Goal: Contribute content: Contribute content

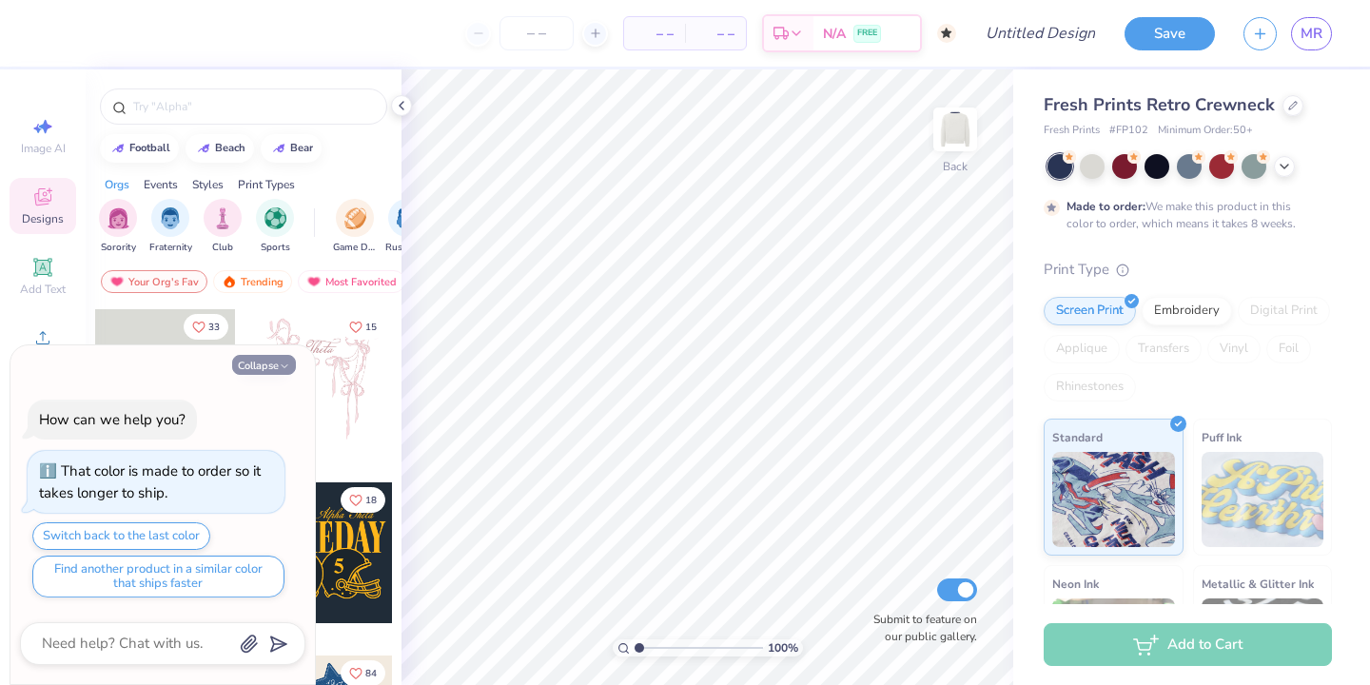
click at [275, 362] on button "Collapse" at bounding box center [264, 365] width 64 height 20
type textarea "x"
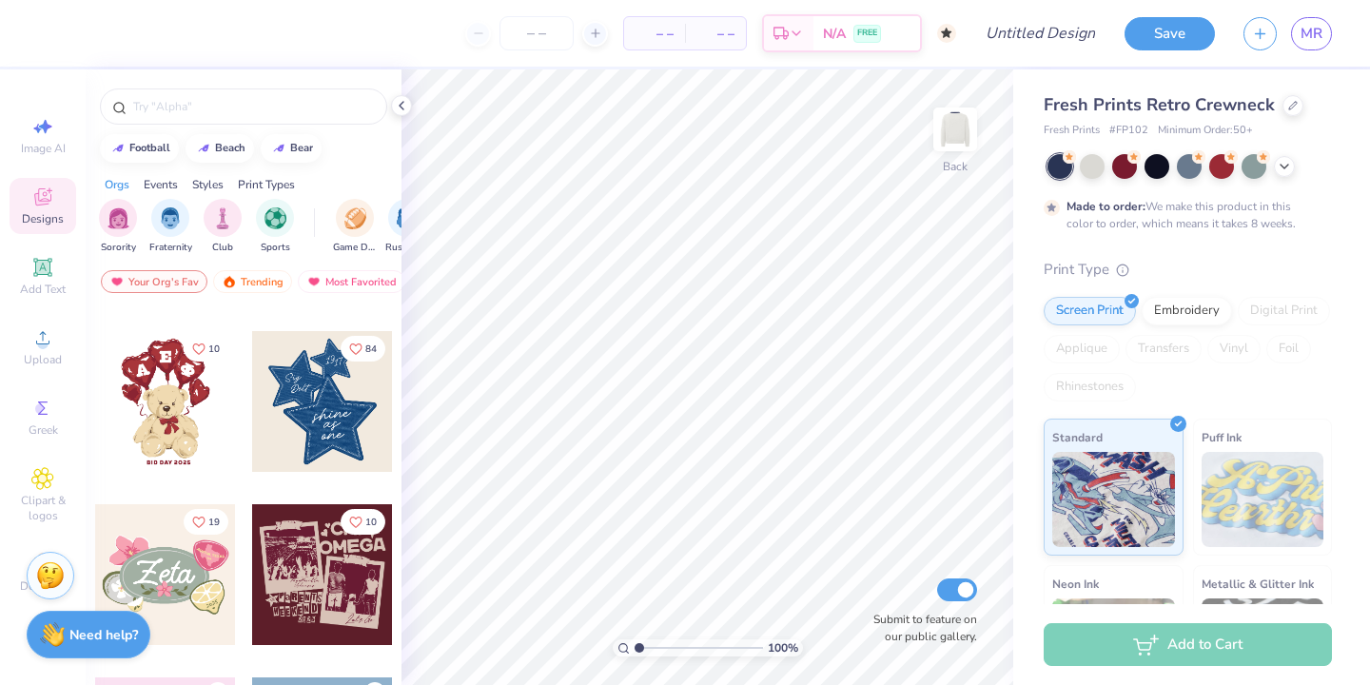
scroll to position [325, 0]
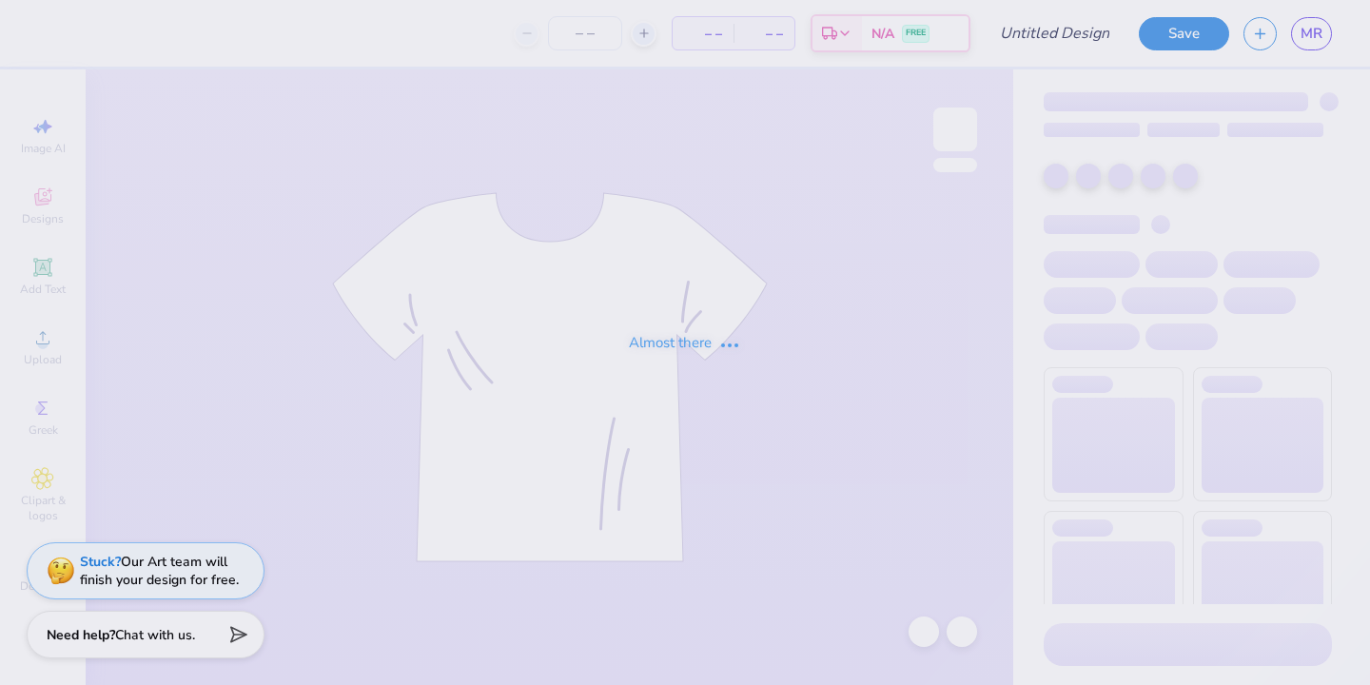
type input "Pink mockneck"
type input "50"
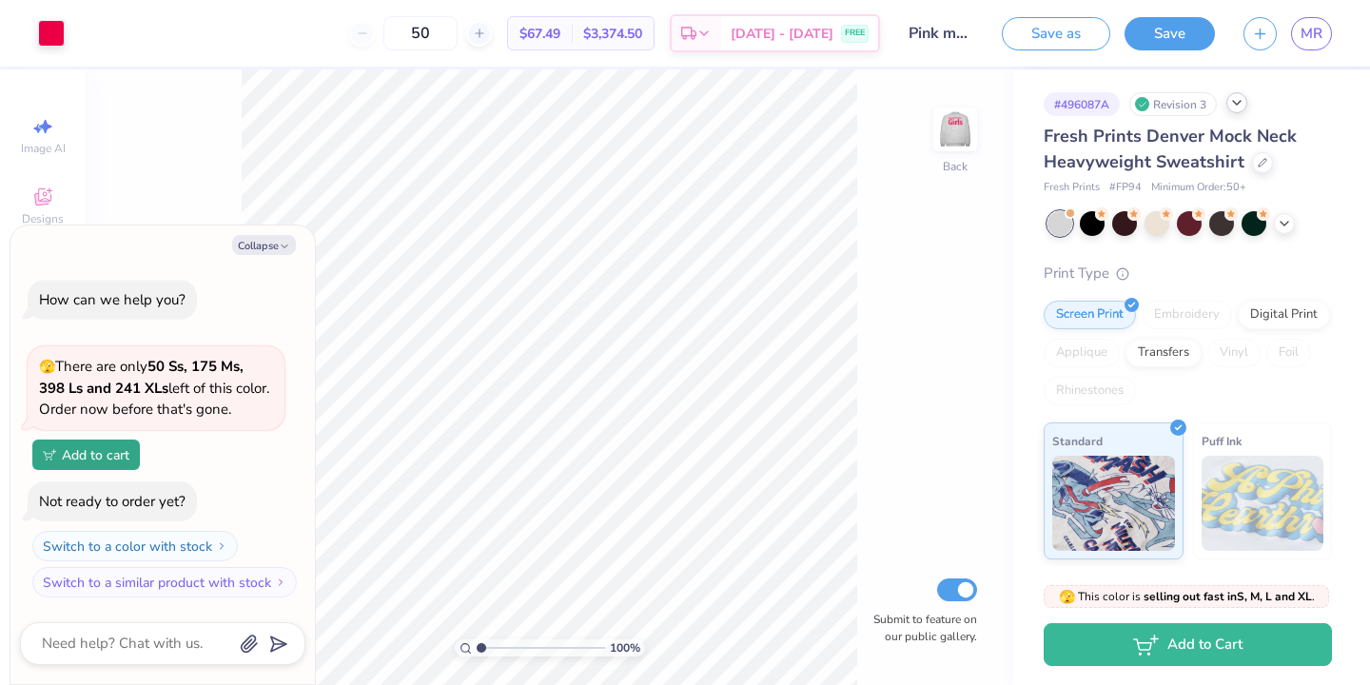
click at [1234, 101] on polyline at bounding box center [1237, 103] width 8 height 4
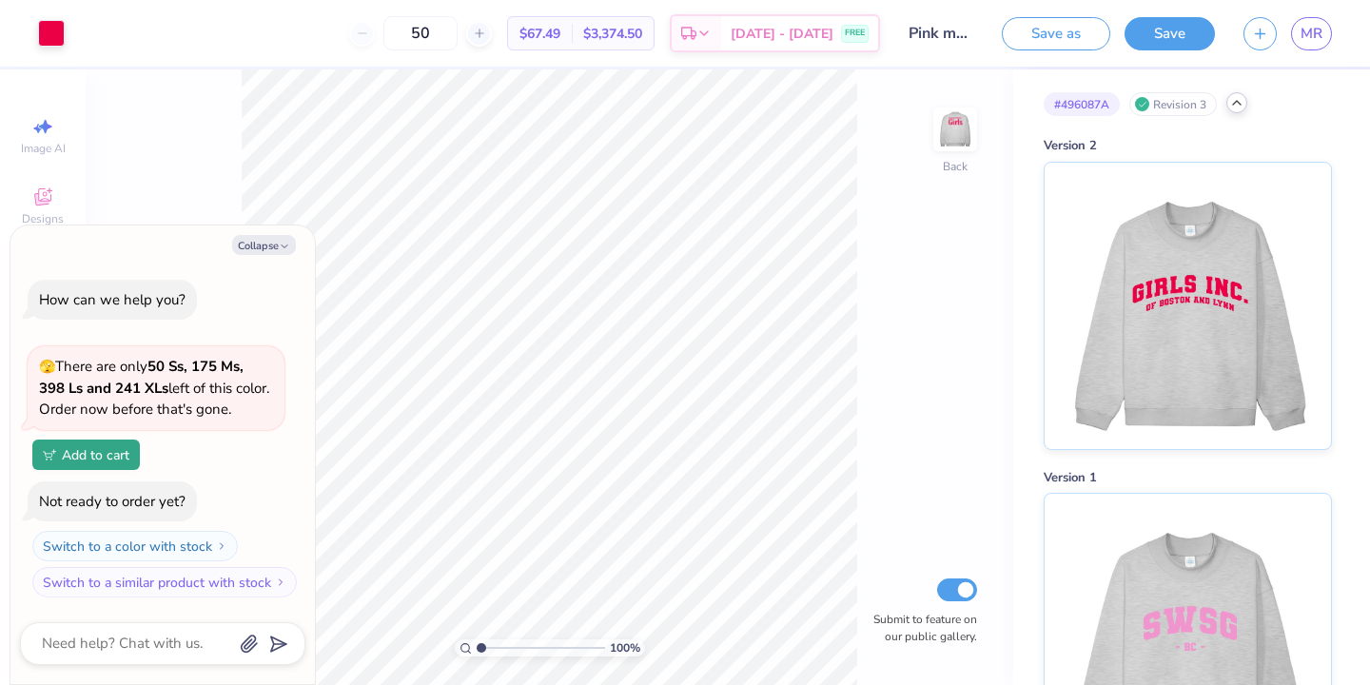
click at [1234, 101] on icon at bounding box center [1236, 102] width 15 height 15
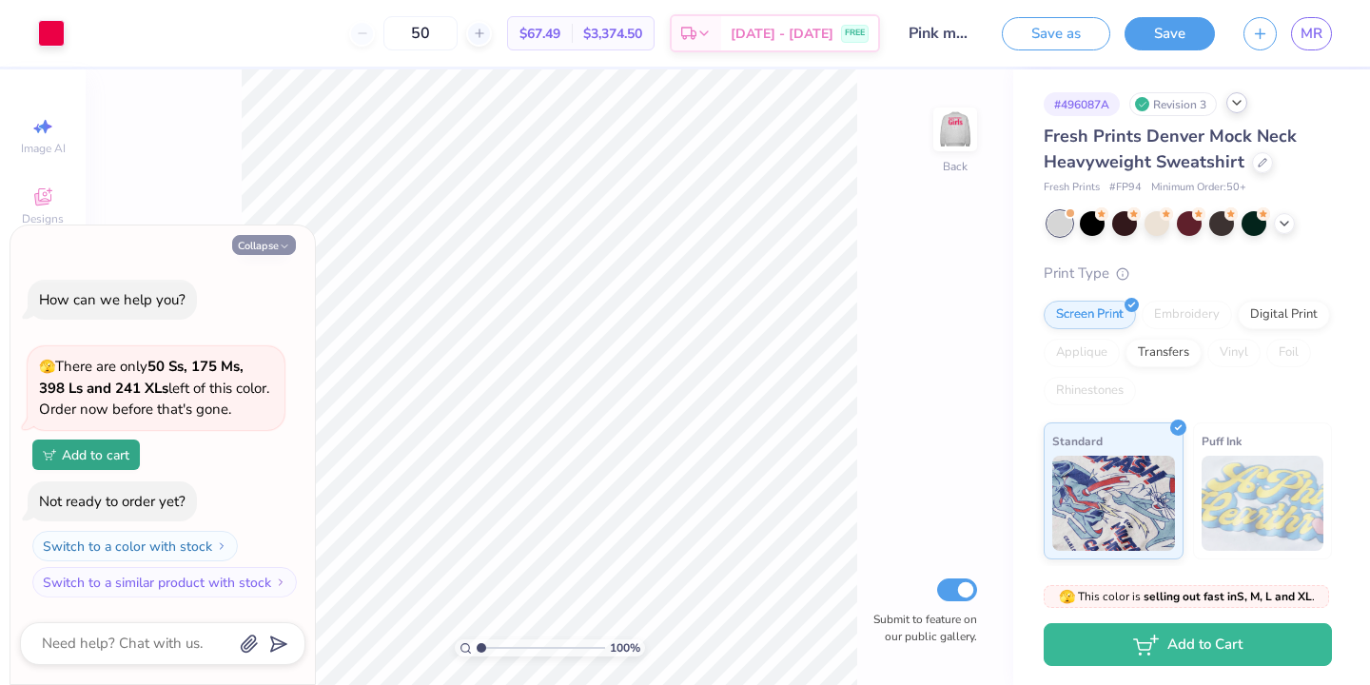
click at [279, 237] on button "Collapse" at bounding box center [264, 245] width 64 height 20
type textarea "x"
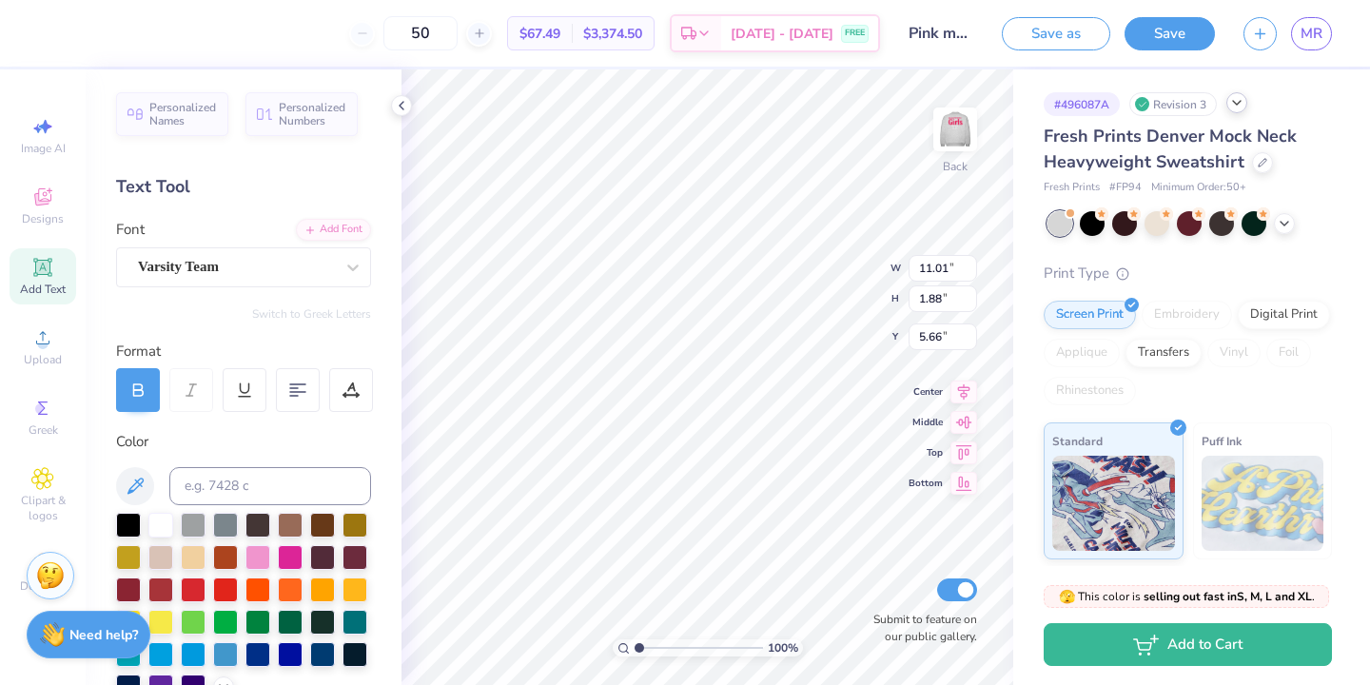
type textarea "o"
type textarea "AT [GEOGRAPHIC_DATA] COllege"
click at [949, 127] on img at bounding box center [955, 129] width 76 height 76
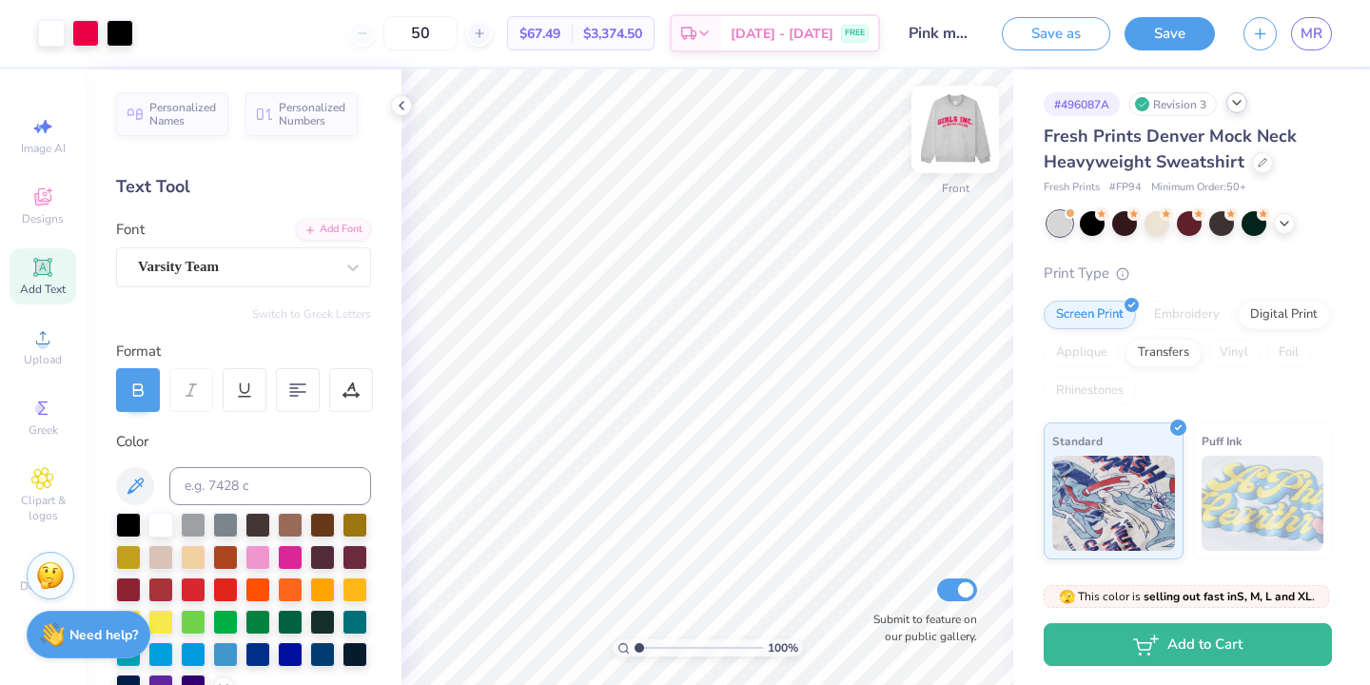
click at [964, 125] on img at bounding box center [955, 129] width 76 height 76
click at [951, 126] on img at bounding box center [955, 129] width 76 height 76
click at [1147, 31] on button "Save" at bounding box center [1169, 30] width 90 height 33
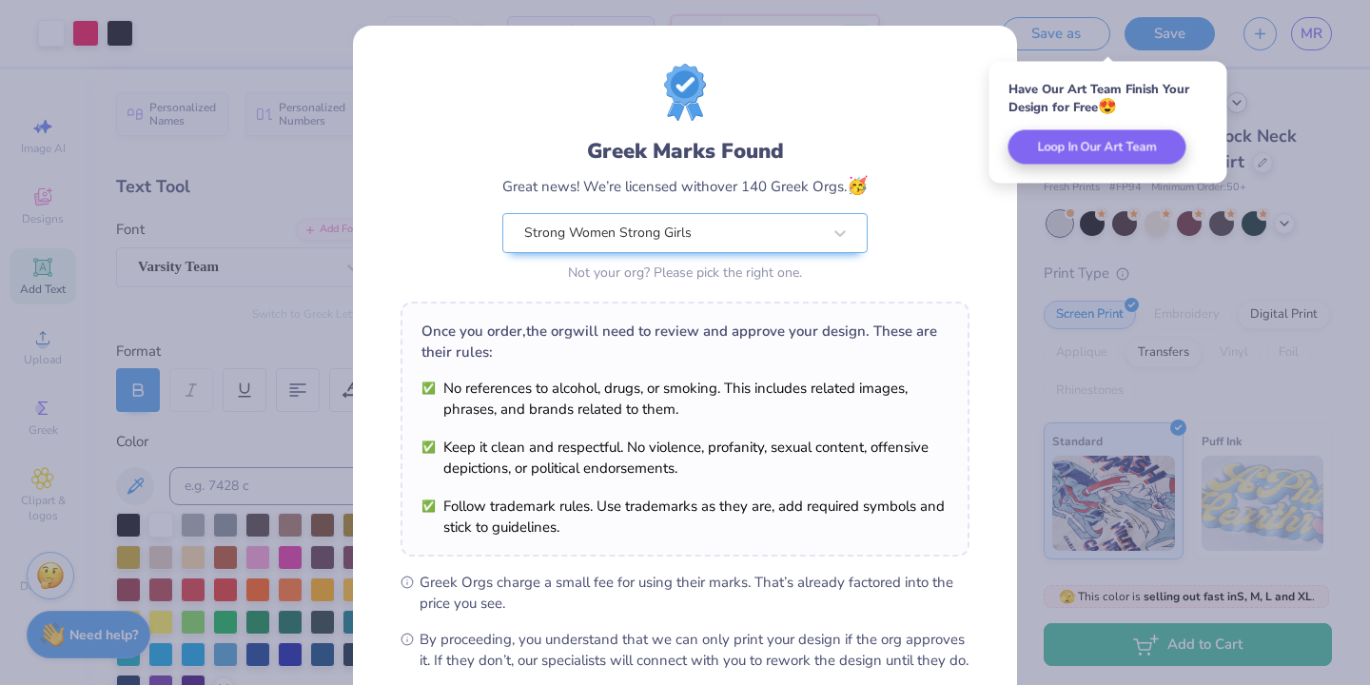
scroll to position [205, 0]
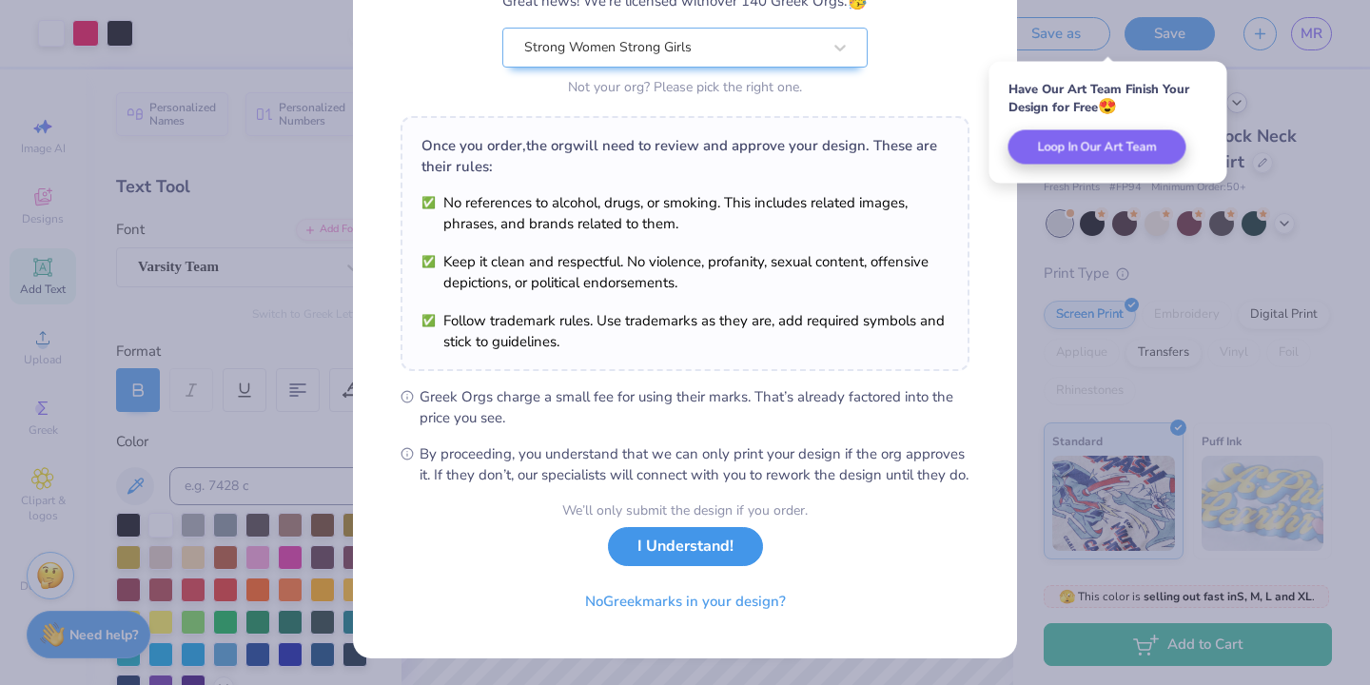
click at [663, 564] on button "I Understand!" at bounding box center [685, 546] width 155 height 39
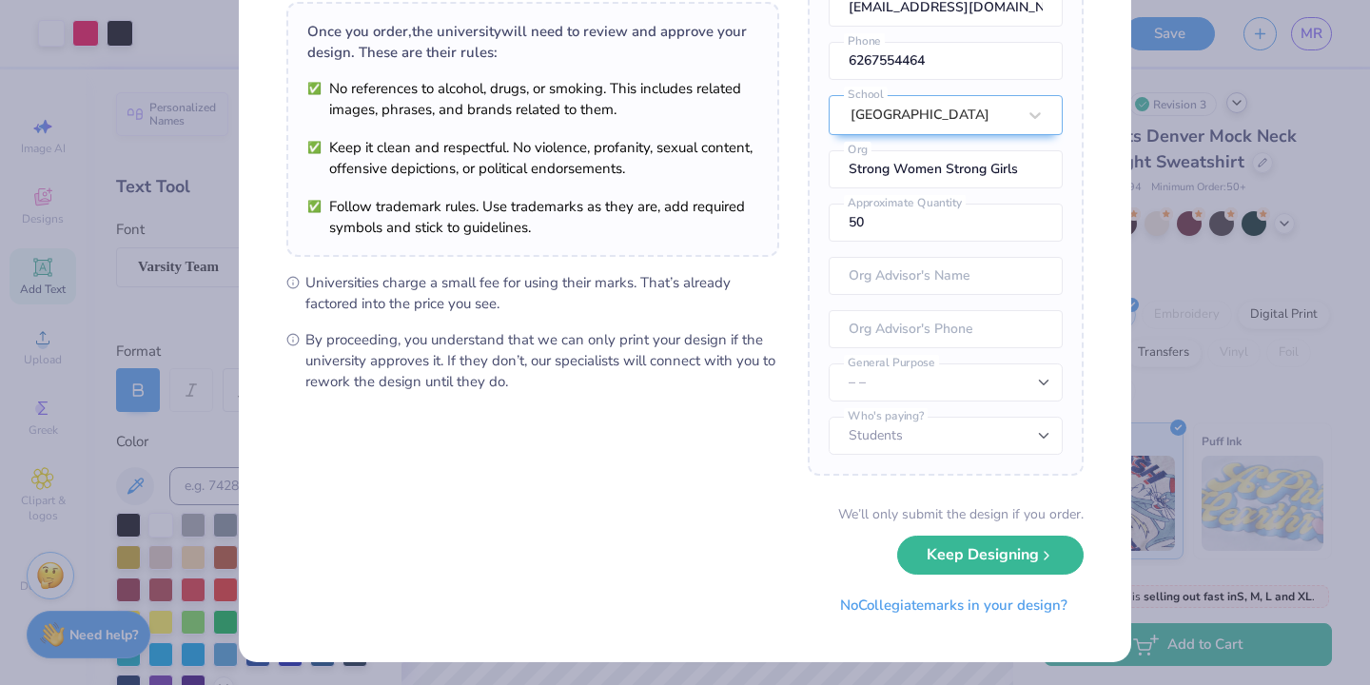
scroll to position [143, 0]
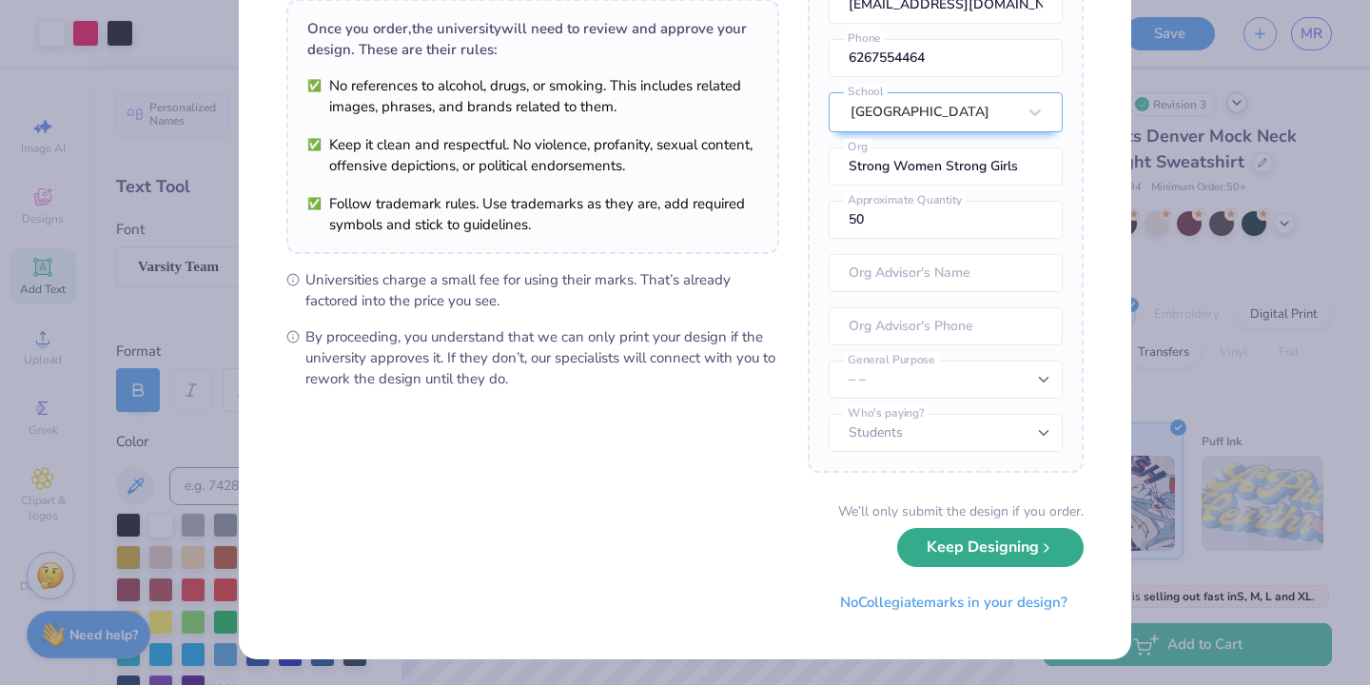
click at [1017, 563] on button "Keep Designing" at bounding box center [990, 547] width 186 height 39
